Goal: Task Accomplishment & Management: Use online tool/utility

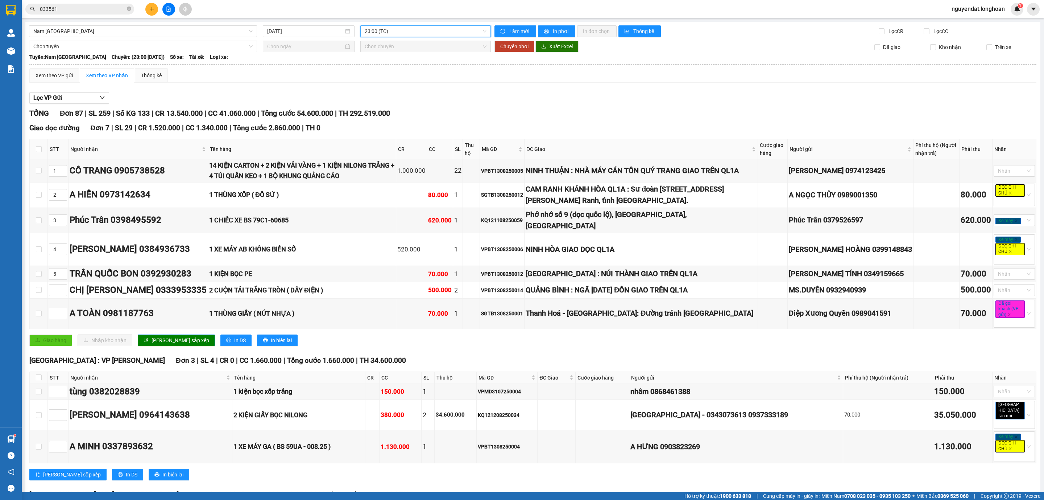
scroll to position [2618, 0]
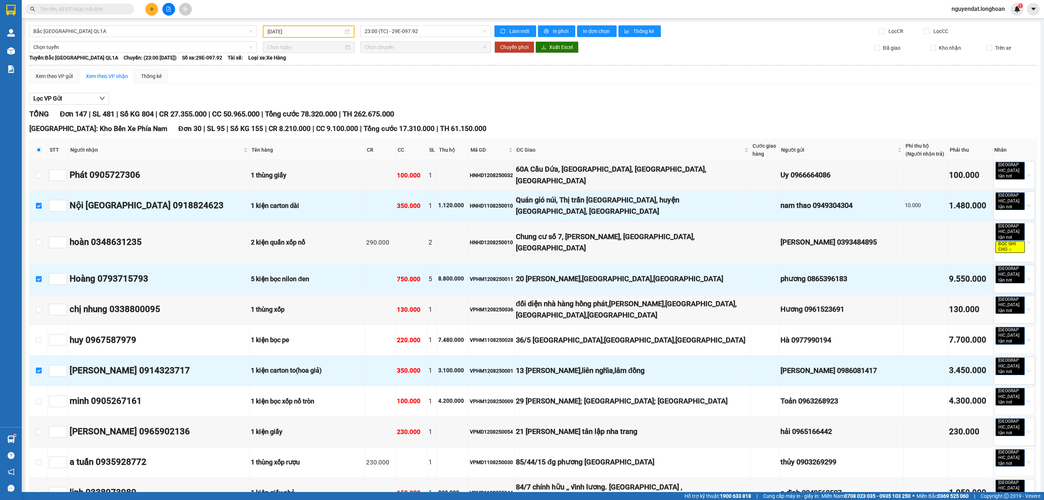
click at [699, 82] on div "Xem theo VP gửi Xem theo VP nhận Thống kê" at bounding box center [532, 76] width 1007 height 15
drag, startPoint x: 699, startPoint y: 53, endPoint x: 712, endPoint y: 64, distance: 17.0
click at [700, 54] on div "Tuyến: Bắc Trung Nam QL1A Chuyến: (23:00 - 12/08/2025) Số xe: 29E-097.92 Tài xế…" at bounding box center [532, 58] width 1007 height 8
click at [715, 65] on hr at bounding box center [532, 65] width 1007 height 1
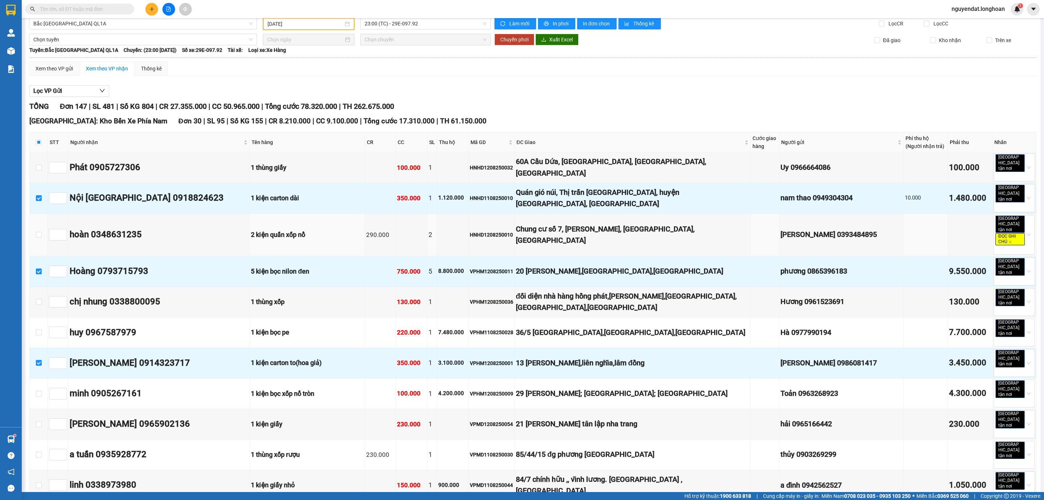
scroll to position [62, 0]
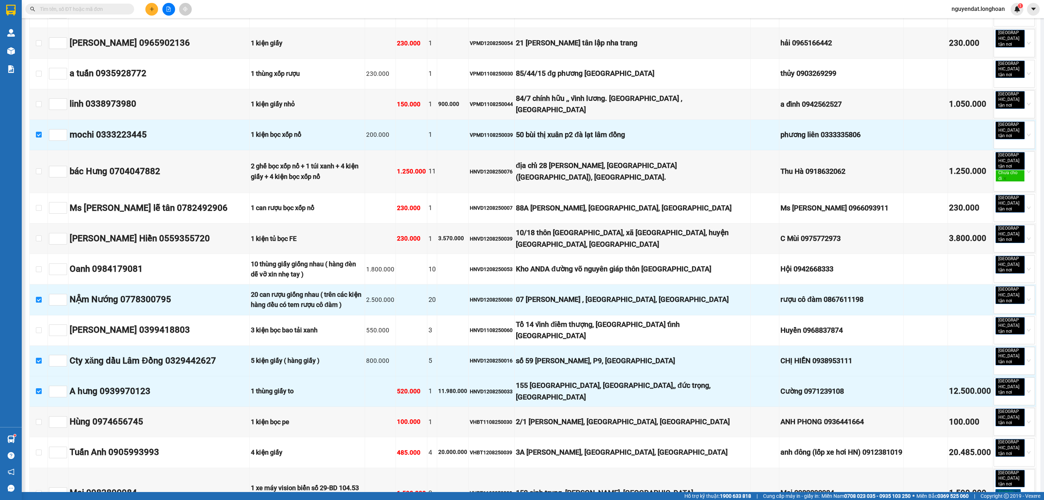
scroll to position [606, 0]
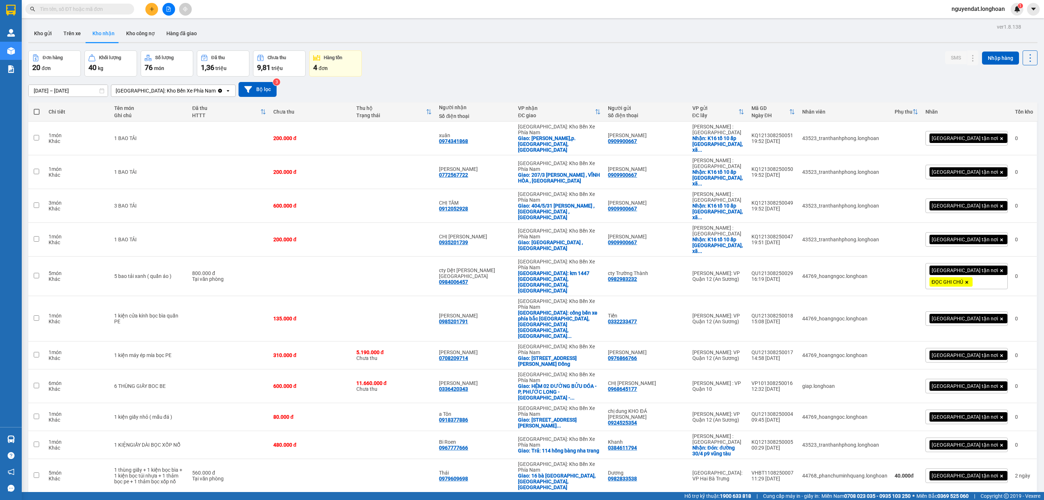
click at [104, 9] on input "text" at bounding box center [83, 9] width 86 height 8
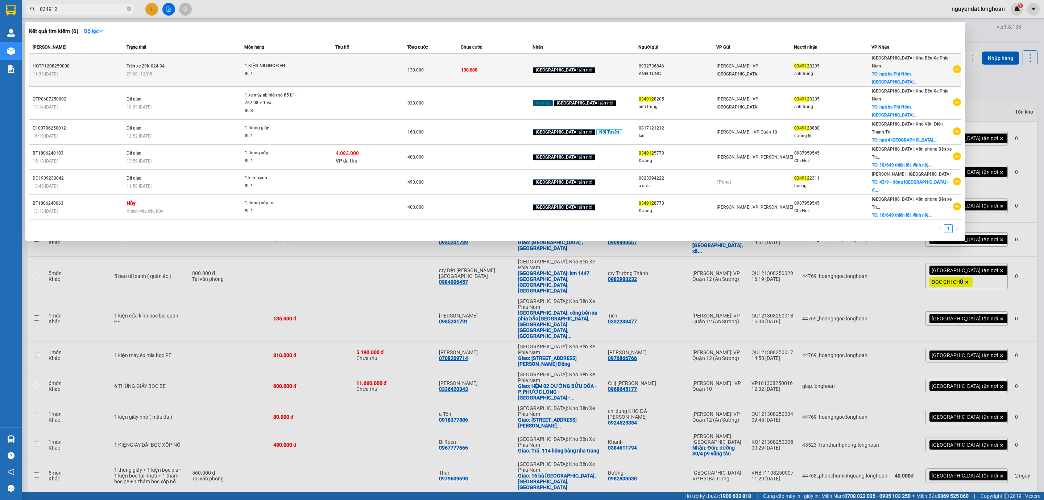
type input "034912"
click at [187, 57] on td "Trên xe 29K-024.94 23:00 [DATE]" at bounding box center [185, 70] width 120 height 33
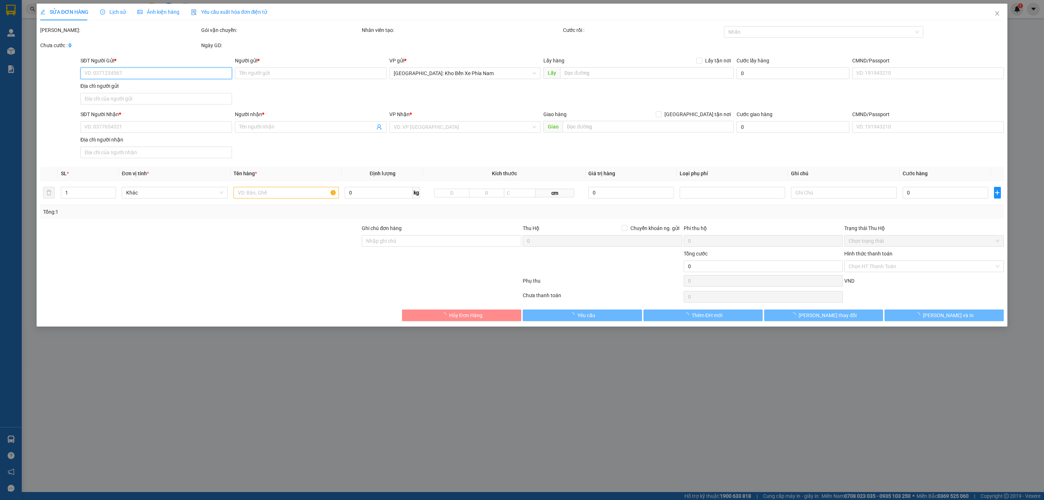
type input "0932736846"
type input "ANH TÙNG"
type input "0349128205"
type input "anh trung"
checkbox input "true"
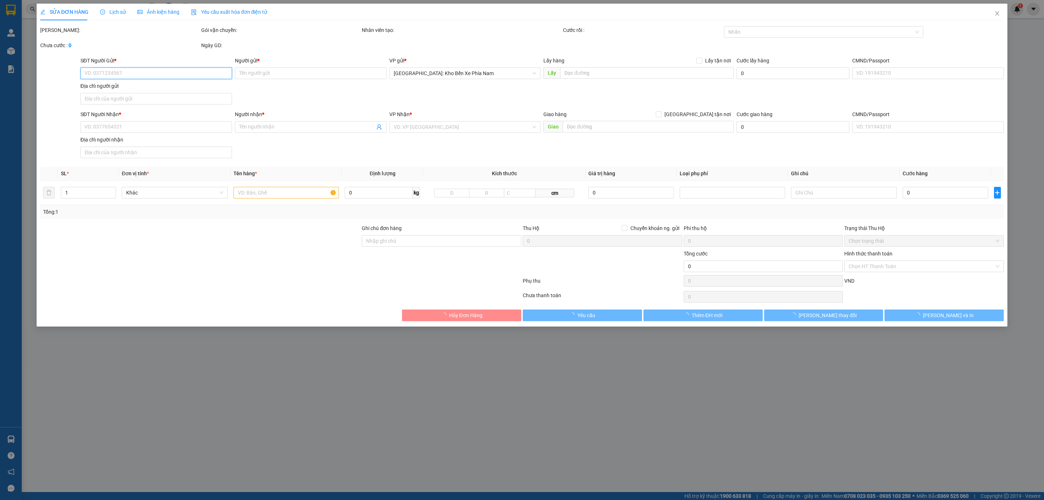
type input "ngã ba Phi Nôm, [GEOGRAPHIC_DATA], [GEOGRAPHIC_DATA], [GEOGRAPHIC_DATA]"
type input "130.000"
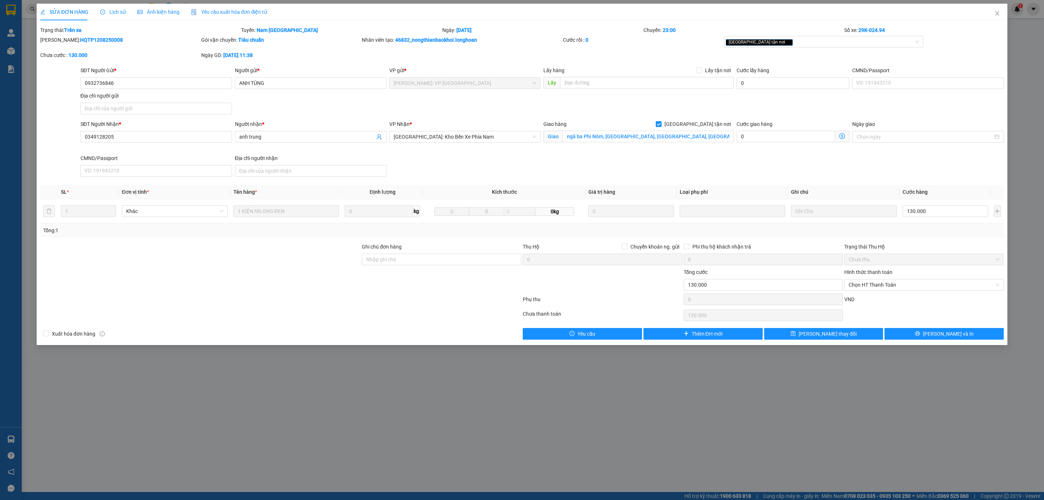
click at [113, 11] on span "Lịch sử" at bounding box center [113, 12] width 26 height 6
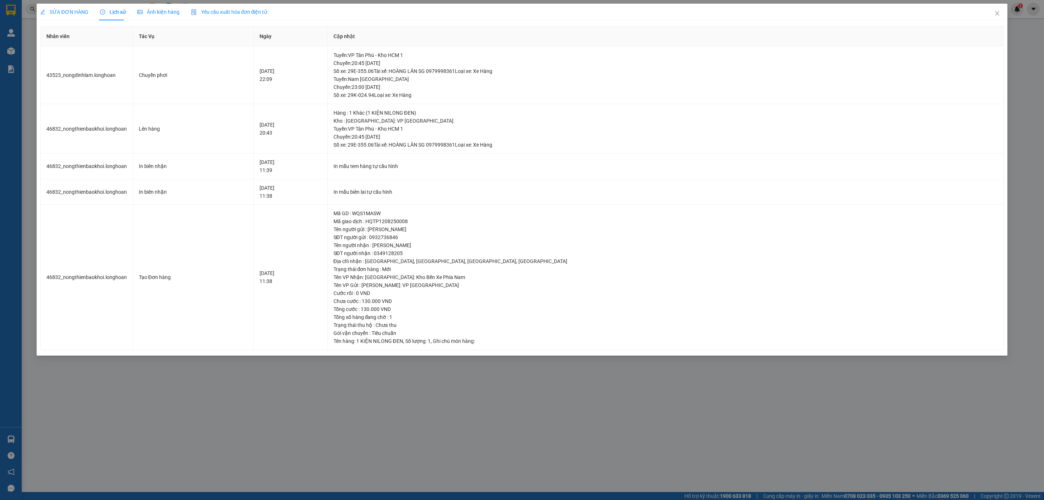
click at [232, 352] on div "SỬA ĐƠN HÀNG Lịch sử Ảnh kiện hàng Yêu cầu xuất hóa đơn điện tử Total Paid Fee …" at bounding box center [522, 180] width 971 height 352
click at [411, 450] on div "SỬA ĐƠN HÀNG Lịch sử Ảnh kiện hàng Yêu cầu xuất hóa đơn điện tử Total Paid Fee …" at bounding box center [522, 250] width 1044 height 500
click at [998, 12] on icon "close" at bounding box center [997, 13] width 4 height 4
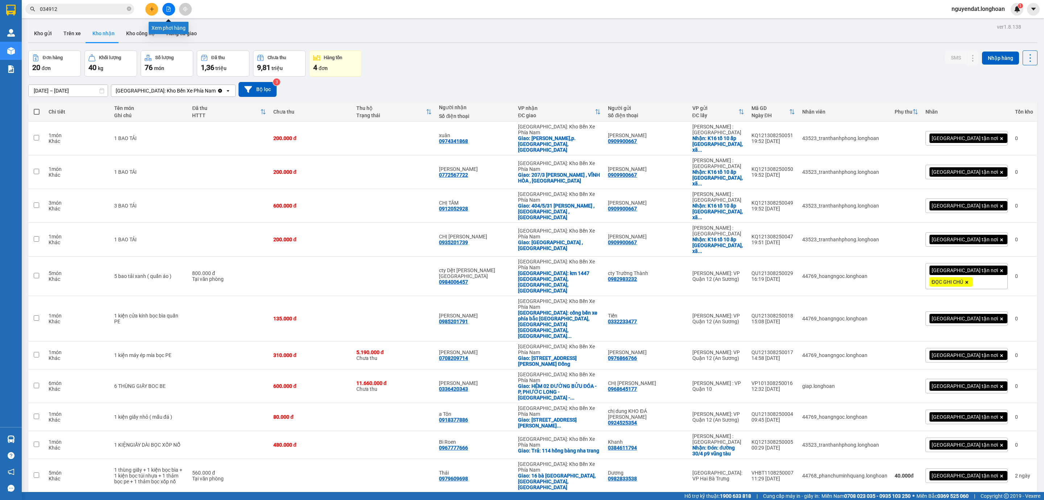
click at [169, 9] on icon "file-add" at bounding box center [168, 9] width 5 height 5
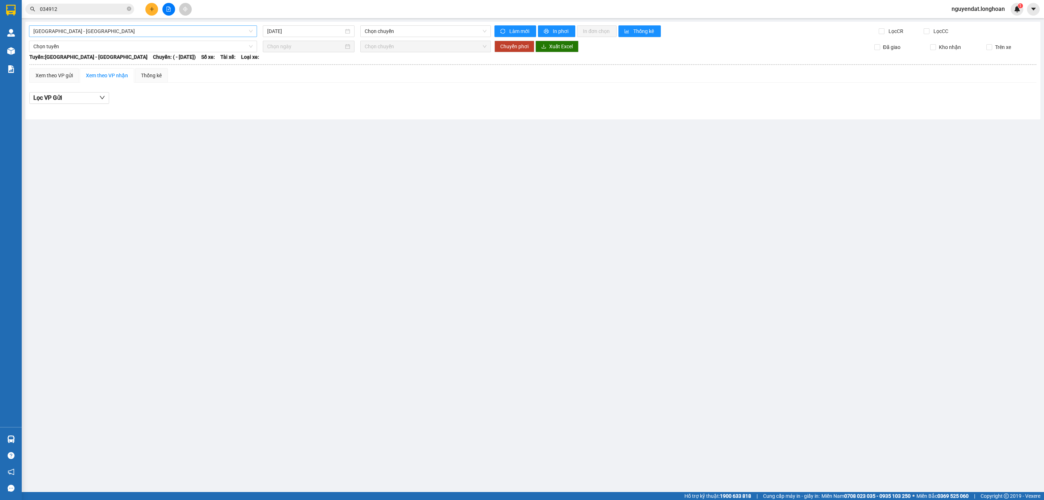
click at [110, 30] on span "[GEOGRAPHIC_DATA] - [GEOGRAPHIC_DATA]" at bounding box center [142, 31] width 219 height 11
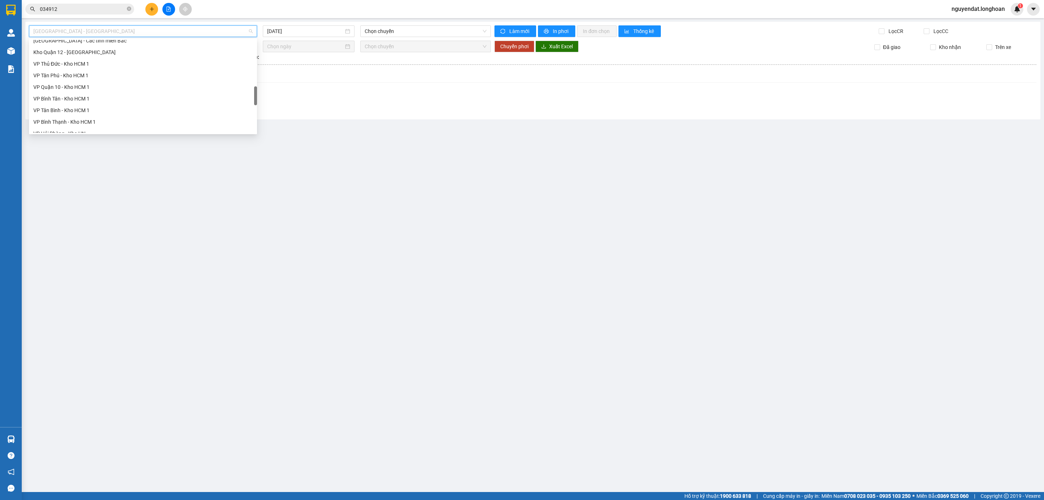
scroll to position [475, 0]
click at [92, 72] on div "Nam [GEOGRAPHIC_DATA]" at bounding box center [142, 69] width 219 height 8
click at [289, 28] on input "[DATE]" at bounding box center [305, 31] width 76 height 8
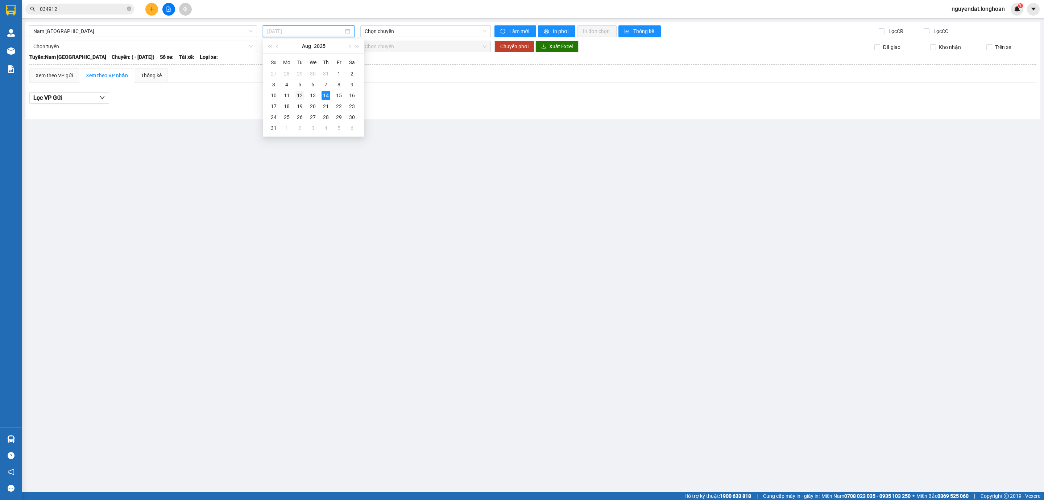
click at [301, 96] on div "12" at bounding box center [299, 95] width 9 height 9
type input "[DATE]"
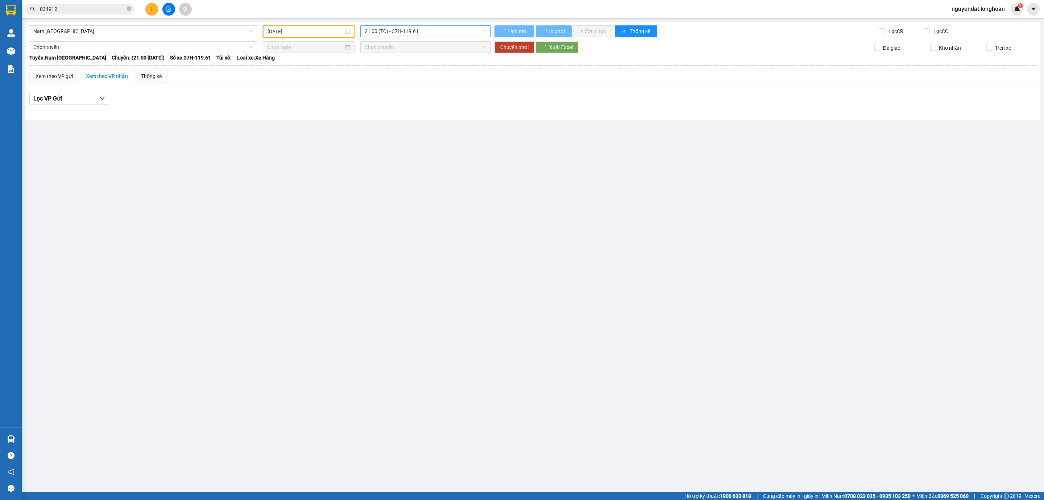
click at [405, 32] on span "21:00 (TC) - 37H-119.61" at bounding box center [426, 31] width 122 height 11
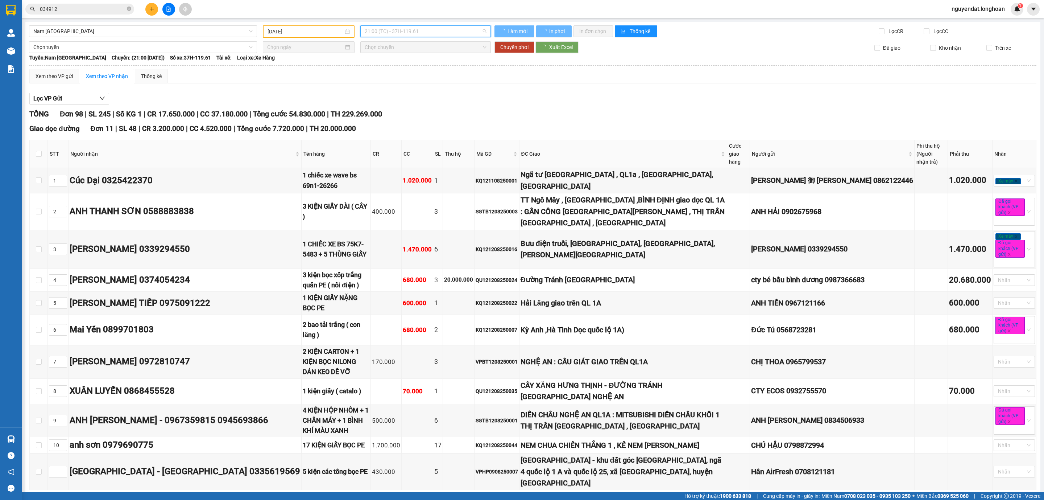
click at [405, 32] on span "21:00 (TC) - 37H-119.61" at bounding box center [426, 31] width 122 height 11
click at [403, 30] on span "21:00 (TC) - 37H-119.61" at bounding box center [426, 31] width 122 height 11
click at [385, 62] on div "21:00 (TC) - 37H-119.61" at bounding box center [390, 57] width 65 height 12
click at [407, 34] on span "21:00 (TC) - 37H-119.61" at bounding box center [426, 31] width 122 height 11
click at [405, 71] on div "23:00 (TC) - 29K-024.94" at bounding box center [390, 69] width 57 height 8
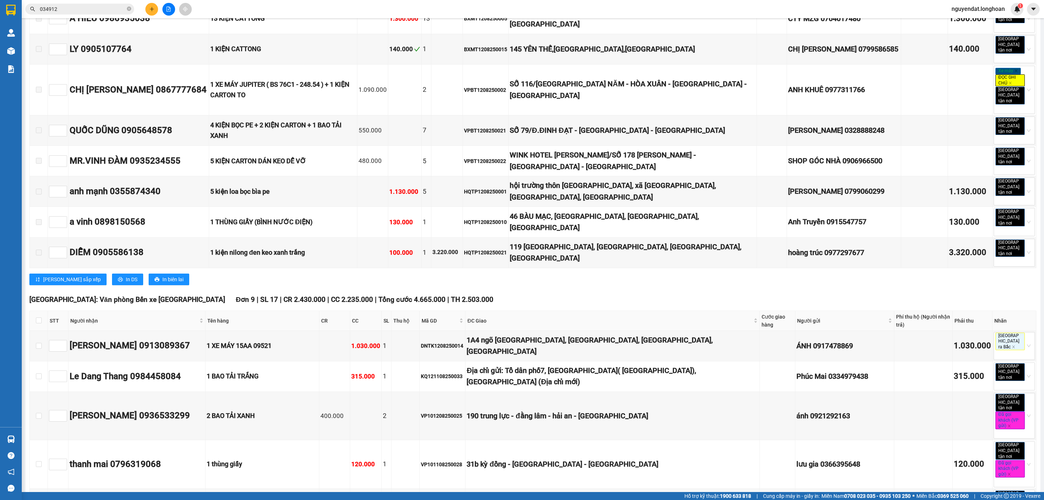
scroll to position [3108, 0]
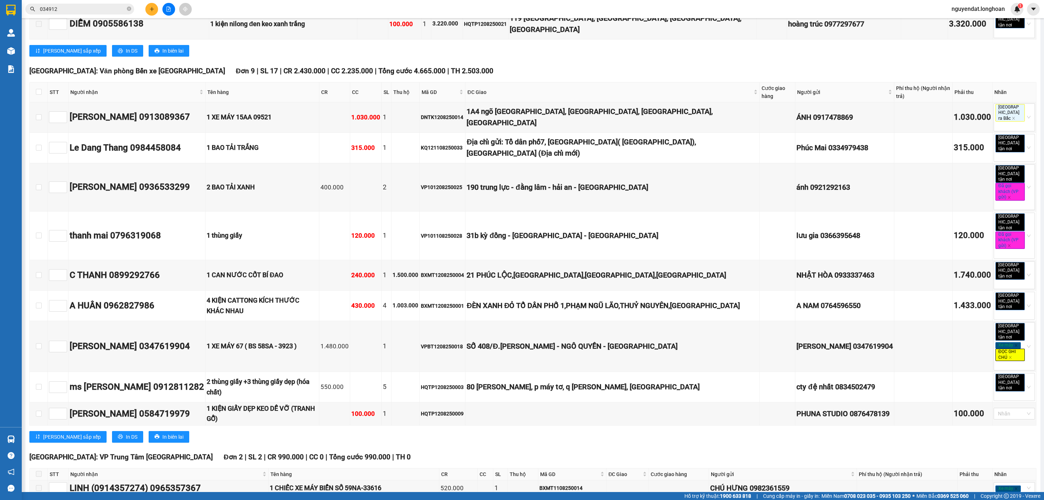
checkbox input "true"
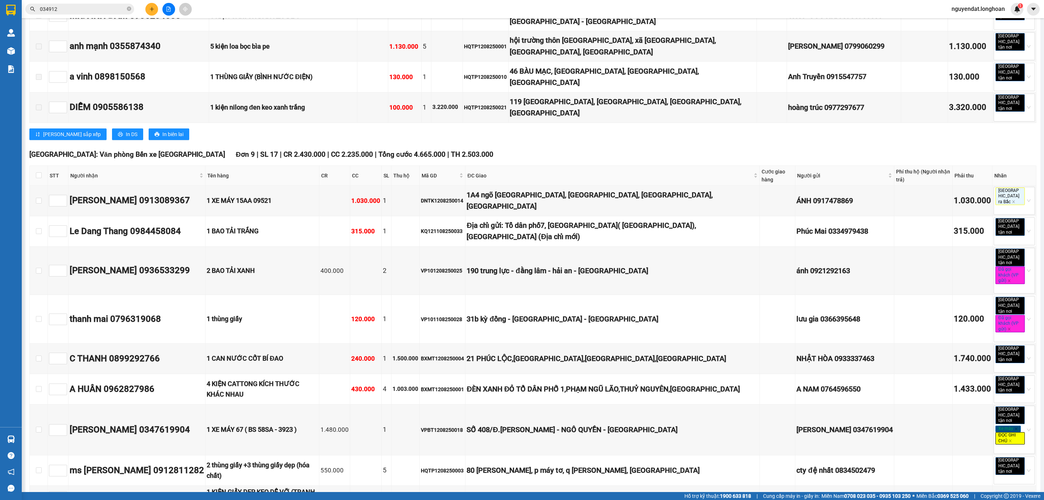
scroll to position [3013, 0]
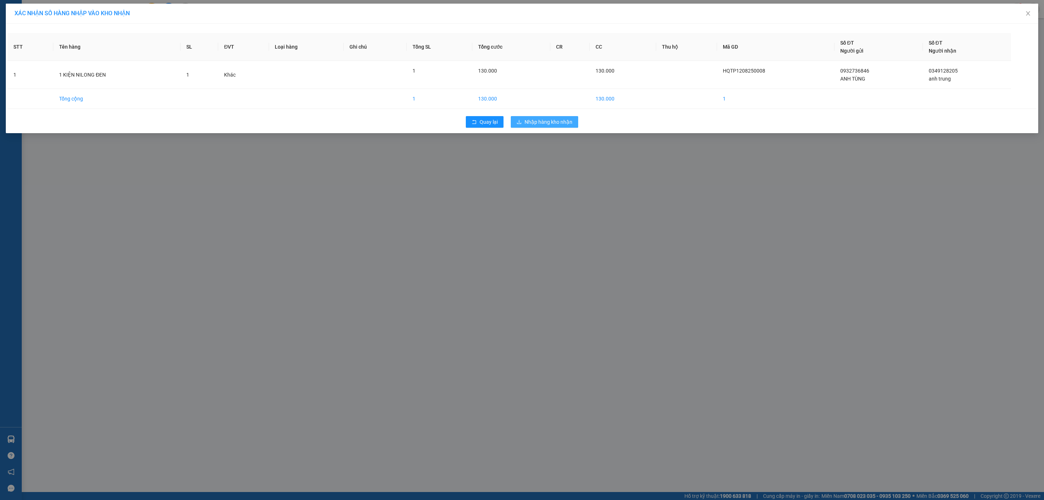
click at [547, 120] on span "Nhập hàng kho nhận" at bounding box center [549, 122] width 48 height 8
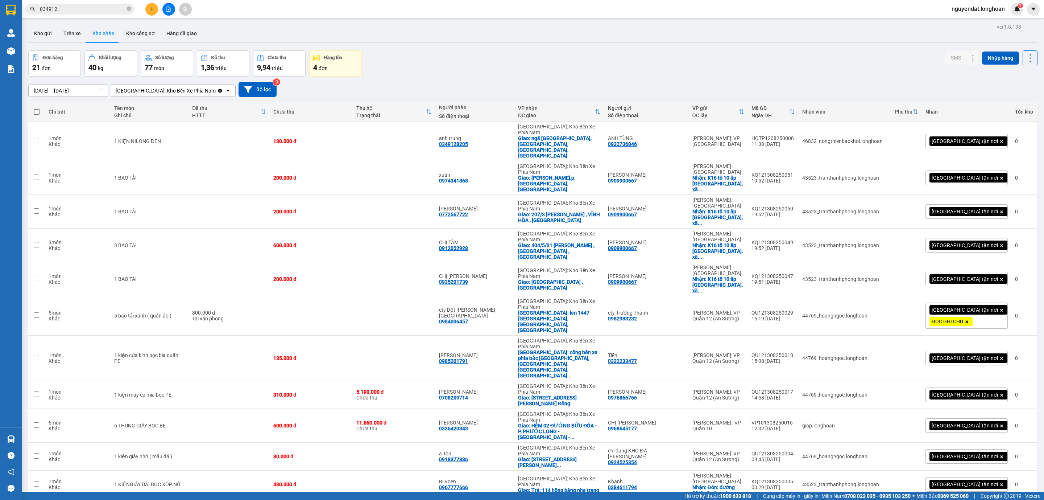
scroll to position [197, 0]
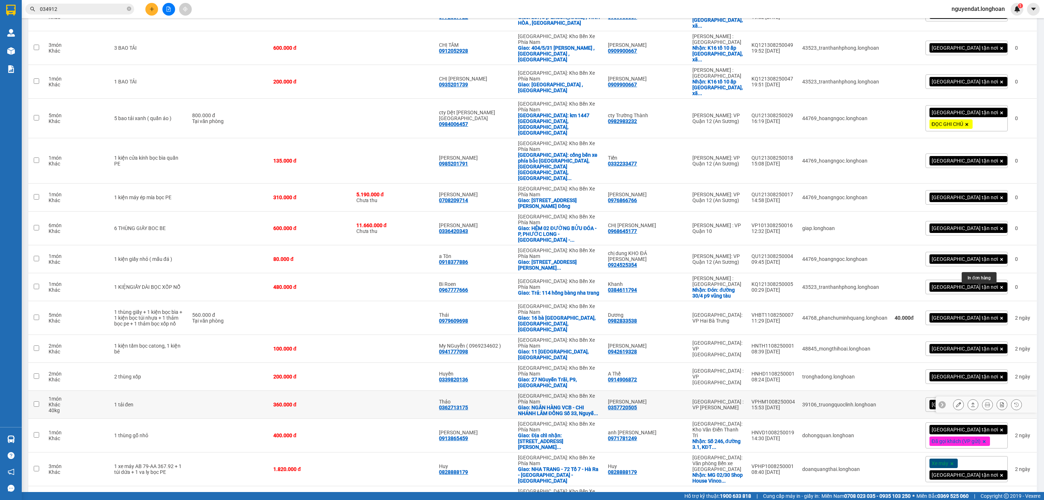
click at [985, 402] on icon at bounding box center [987, 404] width 5 height 5
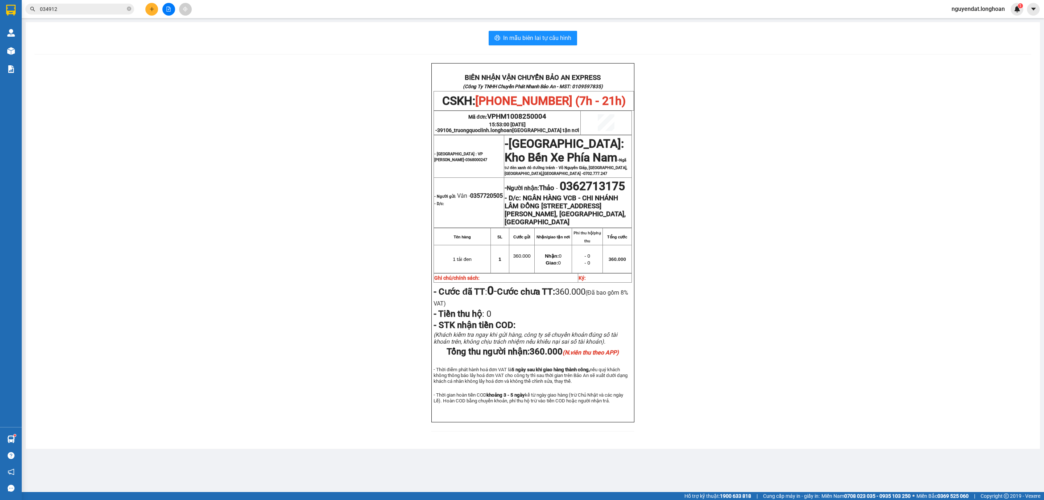
click at [788, 217] on div "BIÊN NHẬN VẬN CHUYỂN BẢO AN EXPRESS (Công Ty TNHH Chuyển Phát Nhanh Bảo An - MS…" at bounding box center [532, 251] width 997 height 377
click at [788, 216] on div "BIÊN NHẬN VẬN CHUYỂN BẢO AN EXPRESS (Công Ty TNHH Chuyển Phát Nhanh Bảo An - MS…" at bounding box center [532, 251] width 997 height 377
click at [560, 193] on span "0362713175" at bounding box center [592, 186] width 65 height 14
copy span "0362713175"
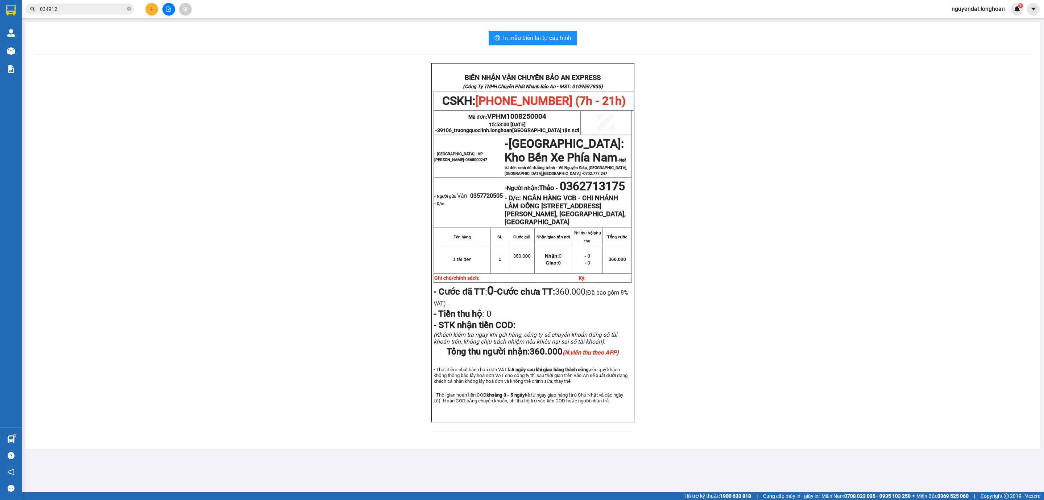
click at [789, 431] on div "BIÊN NHẬN VẬN CHUYỂN BẢO AN EXPRESS (Công Ty TNHH Chuyển Phát Nhanh Bảo An - MS…" at bounding box center [532, 251] width 997 height 377
